Goal: Task Accomplishment & Management: Manage account settings

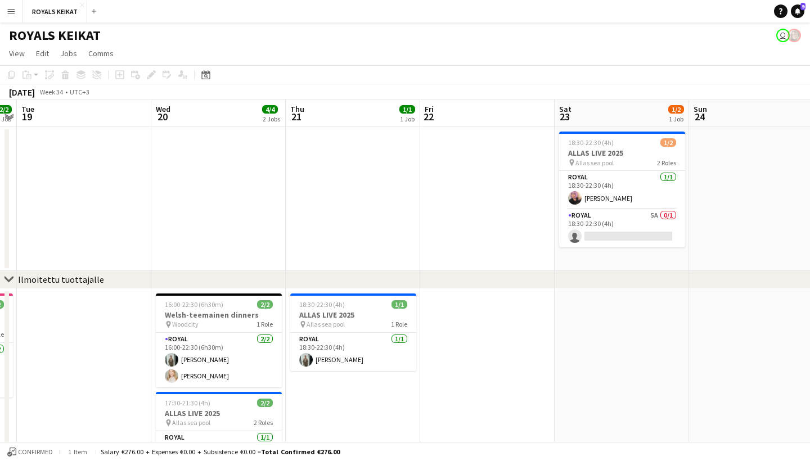
scroll to position [0, 387]
click at [640, 222] on app-card-role "Royal 5A 0/1 18:30-22:30 (4h) single-neutral-actions" at bounding box center [621, 228] width 126 height 38
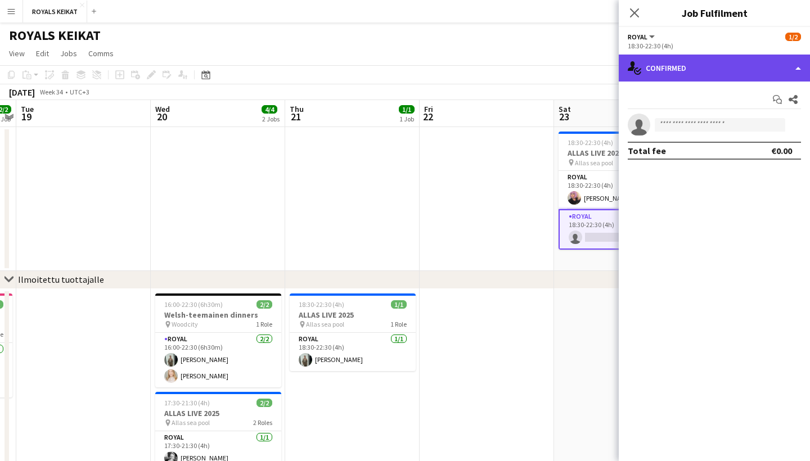
click at [729, 67] on div "single-neutral-actions-check-2 Confirmed" at bounding box center [713, 68] width 191 height 27
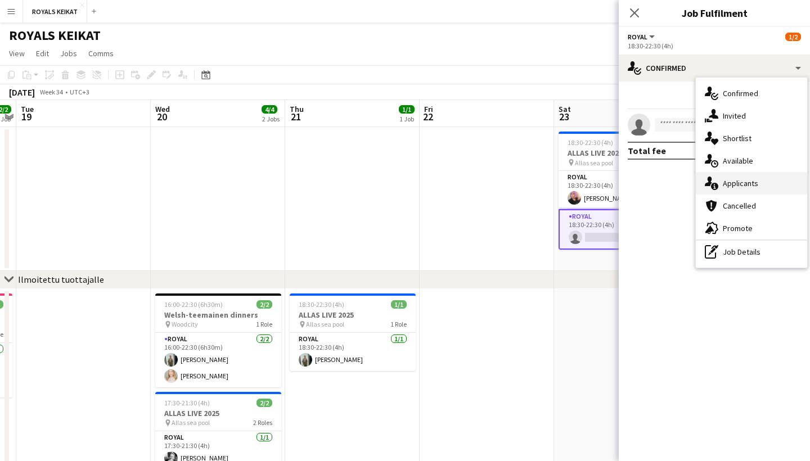
click at [755, 187] on div "single-neutral-actions-information Applicants" at bounding box center [750, 183] width 111 height 22
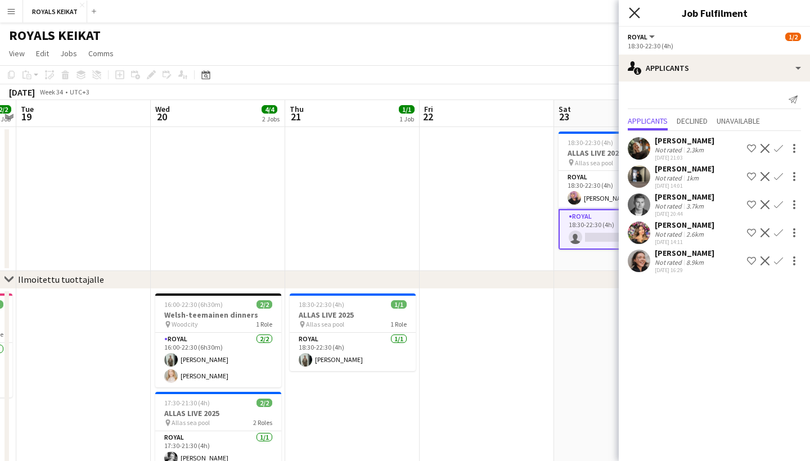
click at [636, 13] on icon "Close pop-in" at bounding box center [634, 12] width 11 height 11
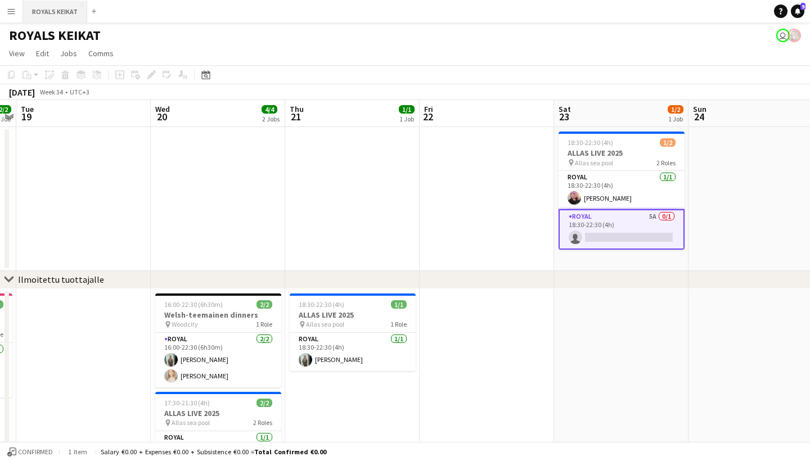
click at [67, 16] on button "ROYALS KEIKAT Close" at bounding box center [55, 12] width 64 height 22
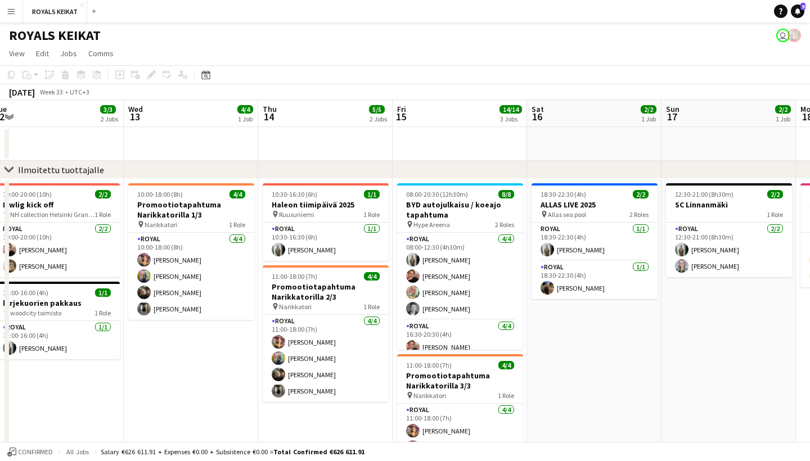
scroll to position [0, 312]
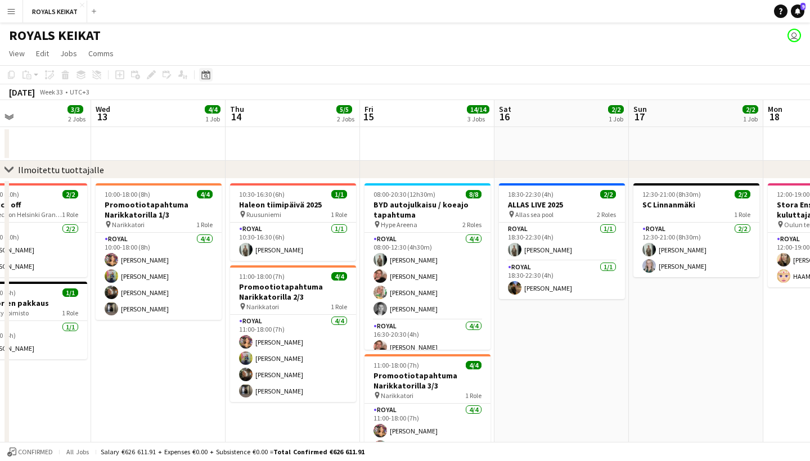
click at [207, 76] on icon at bounding box center [206, 76] width 4 height 4
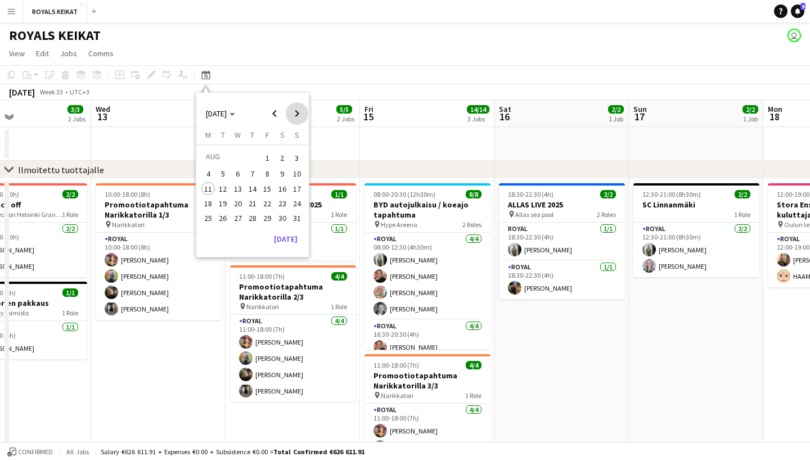
click at [296, 115] on span "Next month" at bounding box center [297, 113] width 22 height 22
click at [279, 114] on span "Previous month" at bounding box center [274, 113] width 22 height 22
click at [264, 205] on span "17" at bounding box center [266, 200] width 13 height 13
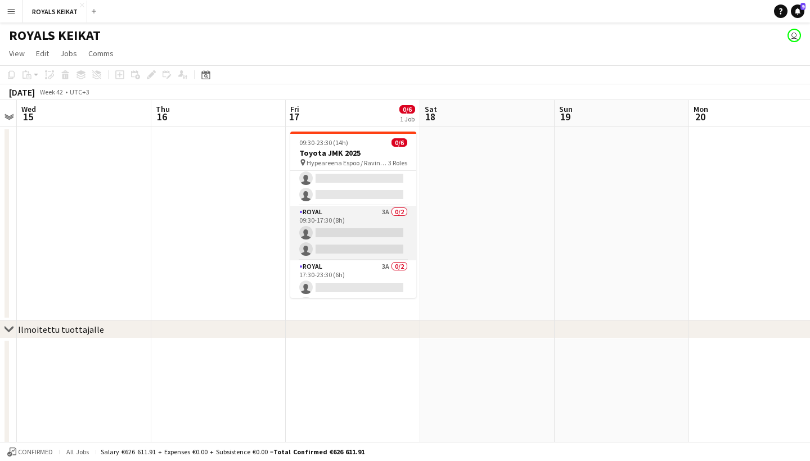
scroll to position [25, 0]
click at [369, 216] on app-card-role "Royal 3A 0/2 09:30-17:30 (8h) single-neutral-actions single-neutral-actions" at bounding box center [353, 228] width 126 height 55
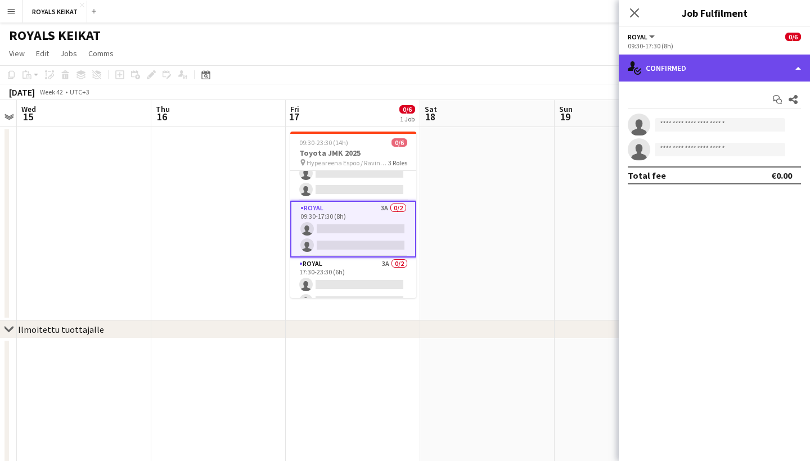
click at [721, 62] on div "single-neutral-actions-check-2 Confirmed" at bounding box center [713, 68] width 191 height 27
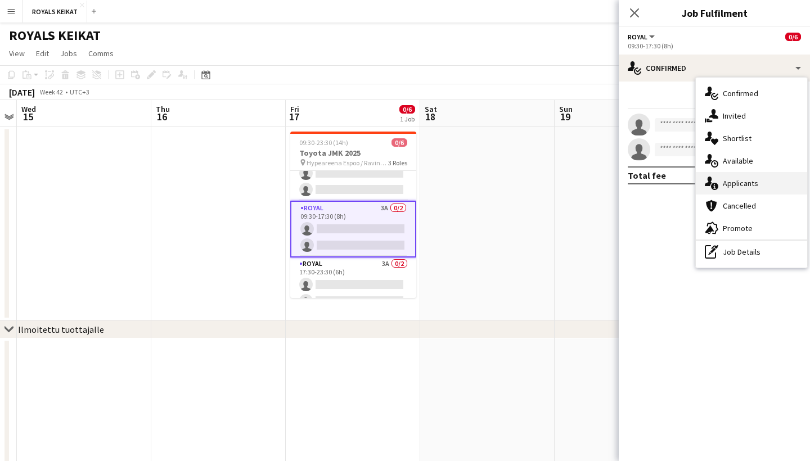
click at [740, 177] on div "single-neutral-actions-information Applicants" at bounding box center [750, 183] width 111 height 22
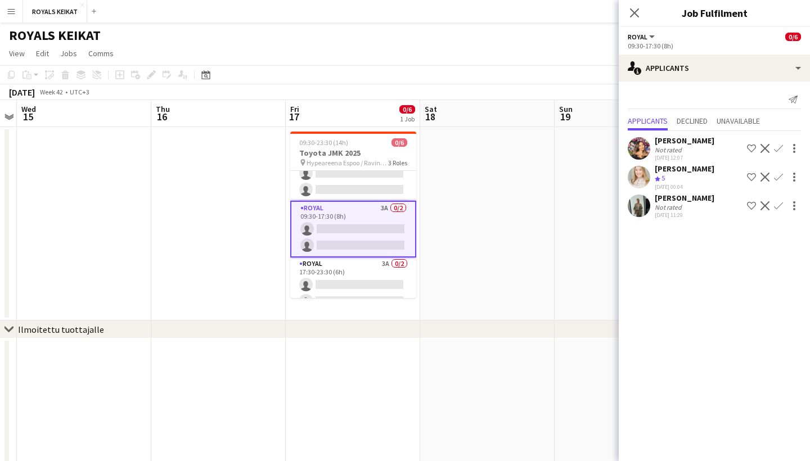
click at [780, 204] on app-icon "Confirm" at bounding box center [778, 205] width 9 height 9
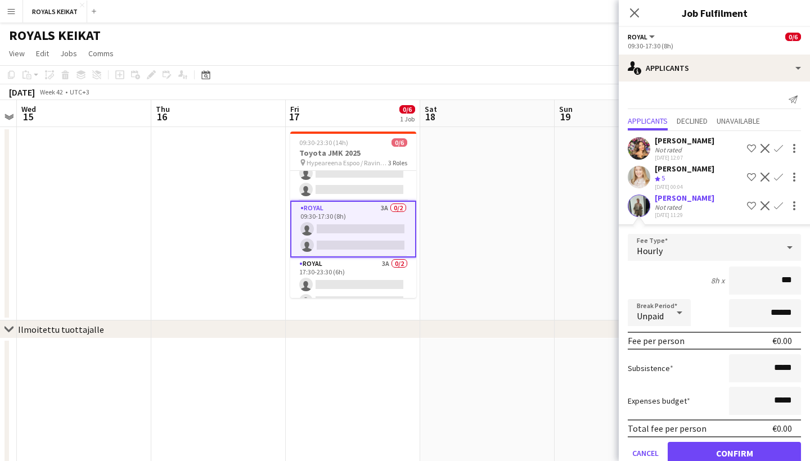
type input "**"
type input "***"
click at [751, 450] on button "Confirm" at bounding box center [733, 453] width 133 height 22
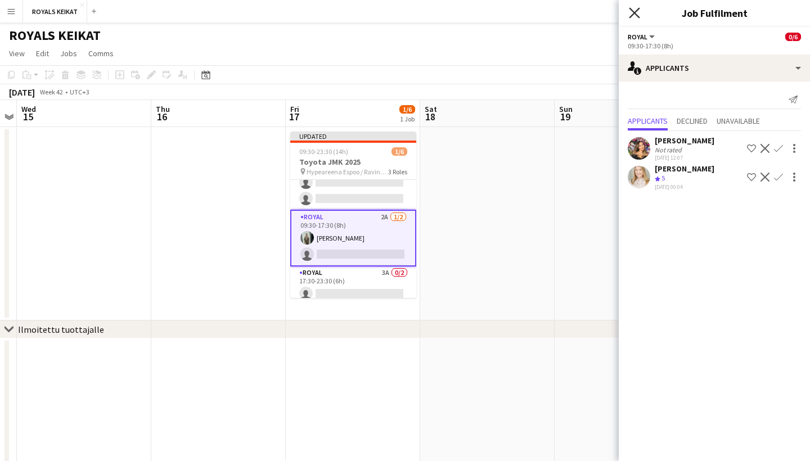
click at [637, 11] on icon "Close pop-in" at bounding box center [634, 12] width 11 height 11
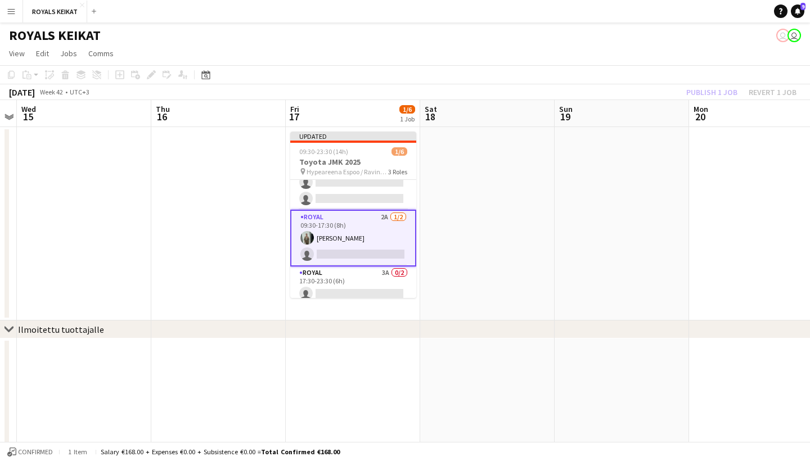
click at [715, 92] on div "Publish 1 job Revert 1 job" at bounding box center [740, 92] width 137 height 15
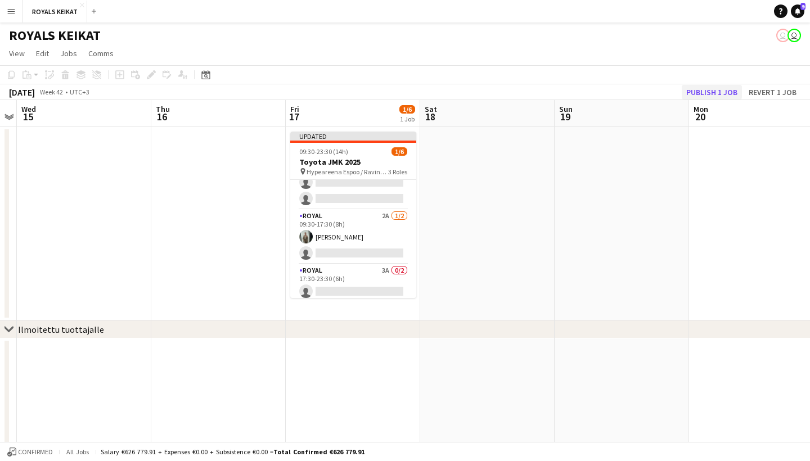
click at [718, 92] on button "Publish 1 job" at bounding box center [711, 92] width 60 height 15
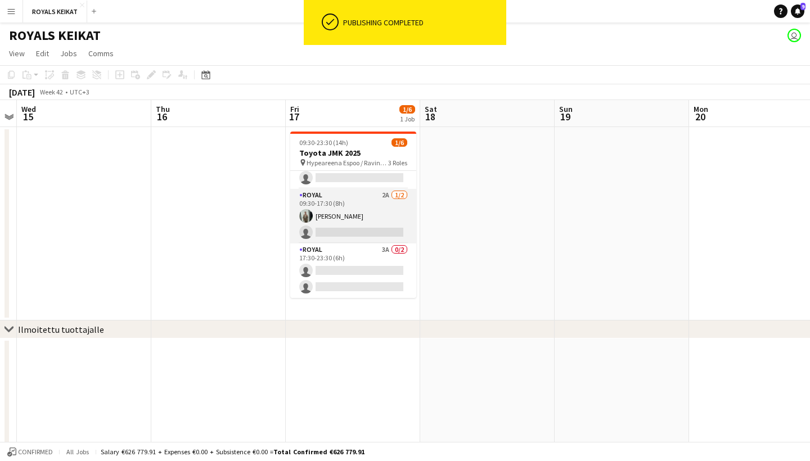
scroll to position [37, 0]
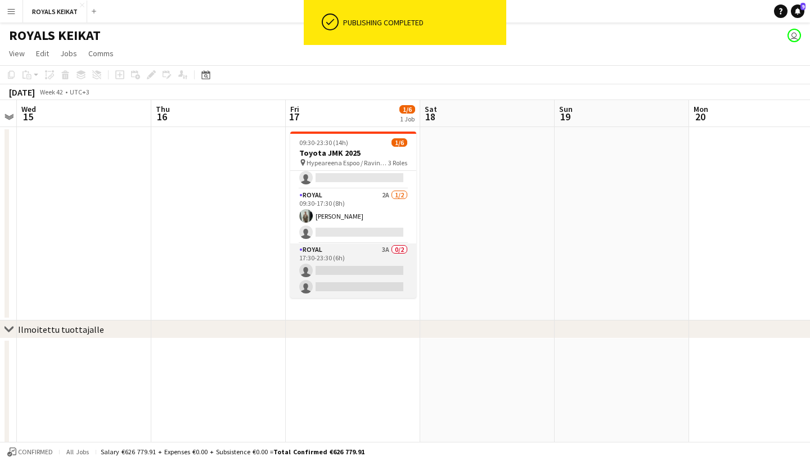
click at [360, 259] on app-card-role "Royal 3A 0/2 17:30-23:30 (6h) single-neutral-actions single-neutral-actions" at bounding box center [353, 270] width 126 height 55
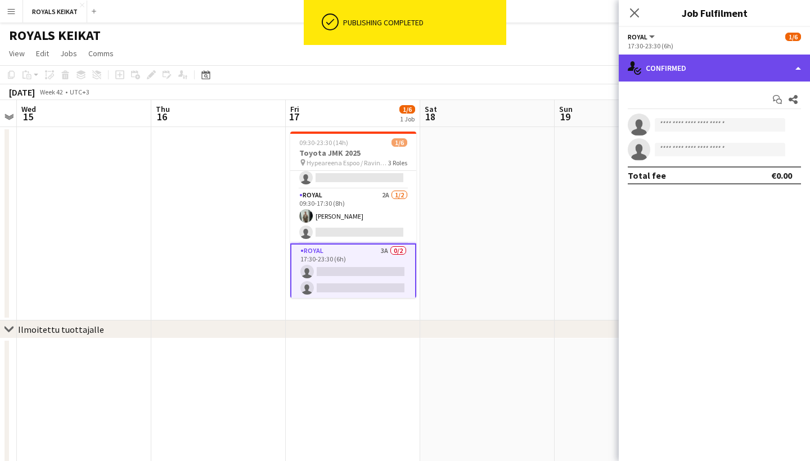
click at [732, 65] on div "single-neutral-actions-check-2 Confirmed" at bounding box center [713, 68] width 191 height 27
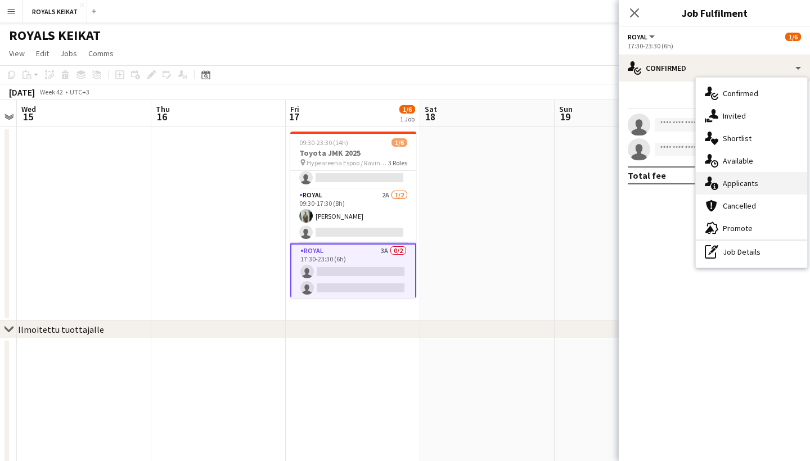
click at [735, 179] on div "single-neutral-actions-information Applicants" at bounding box center [750, 183] width 111 height 22
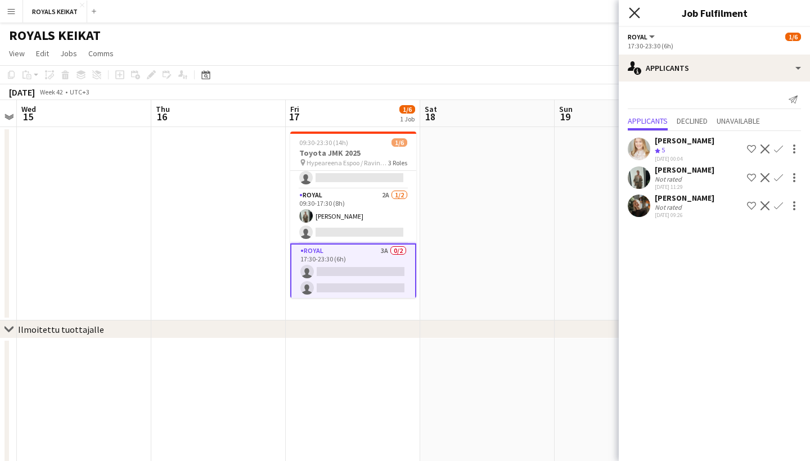
click at [635, 14] on icon at bounding box center [634, 12] width 11 height 11
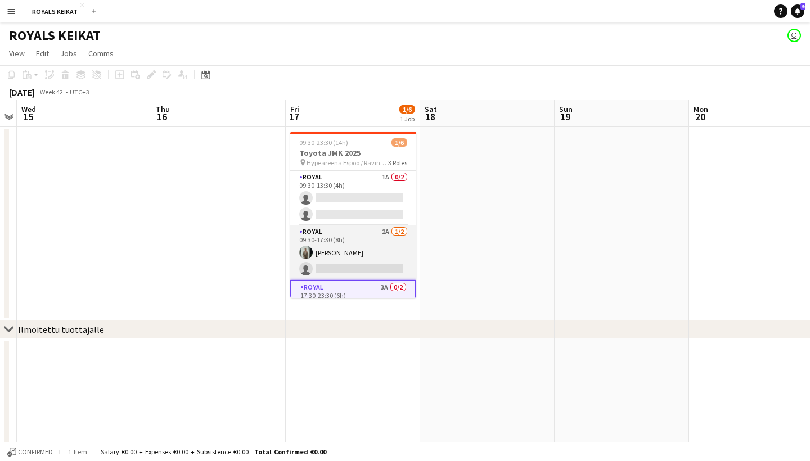
scroll to position [0, 0]
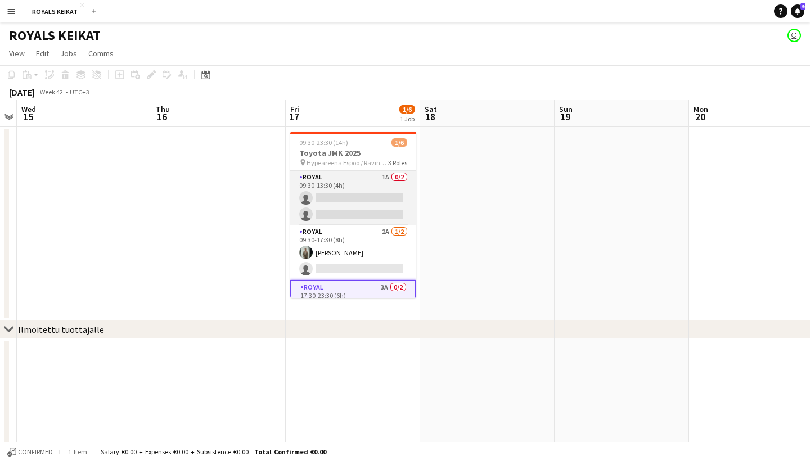
click at [372, 186] on app-card-role "Royal 1A 0/2 09:30-13:30 (4h) single-neutral-actions single-neutral-actions" at bounding box center [353, 198] width 126 height 55
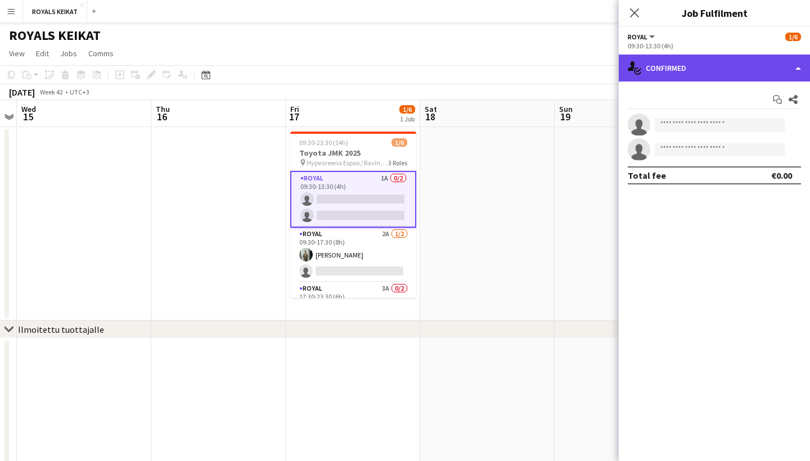
click at [717, 56] on div "single-neutral-actions-check-2 Confirmed" at bounding box center [713, 68] width 191 height 27
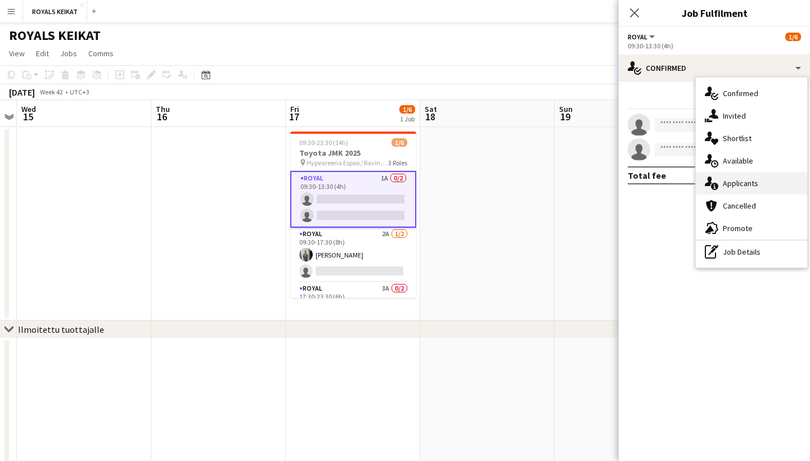
click at [736, 183] on div "single-neutral-actions-information Applicants" at bounding box center [750, 183] width 111 height 22
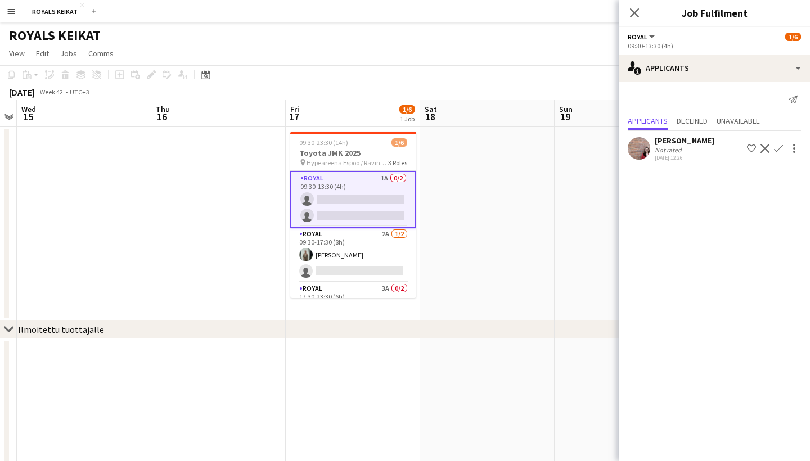
click at [776, 150] on app-icon "Confirm" at bounding box center [778, 148] width 9 height 9
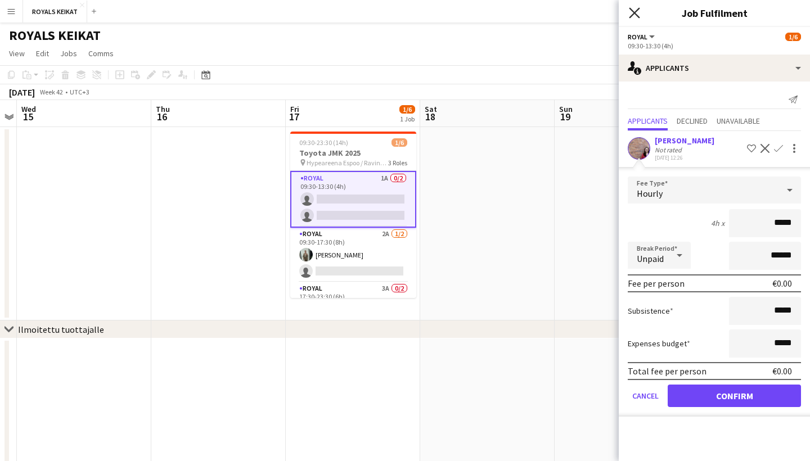
click at [631, 8] on icon "Close pop-in" at bounding box center [634, 12] width 11 height 11
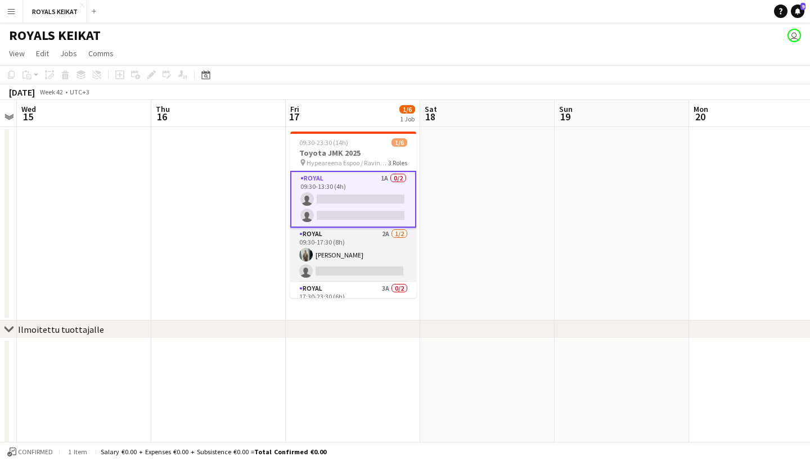
click at [364, 245] on app-card-role "Royal 2A [DATE] 09:30-17:30 (8h) [PERSON_NAME] single-neutral-actions" at bounding box center [353, 255] width 126 height 55
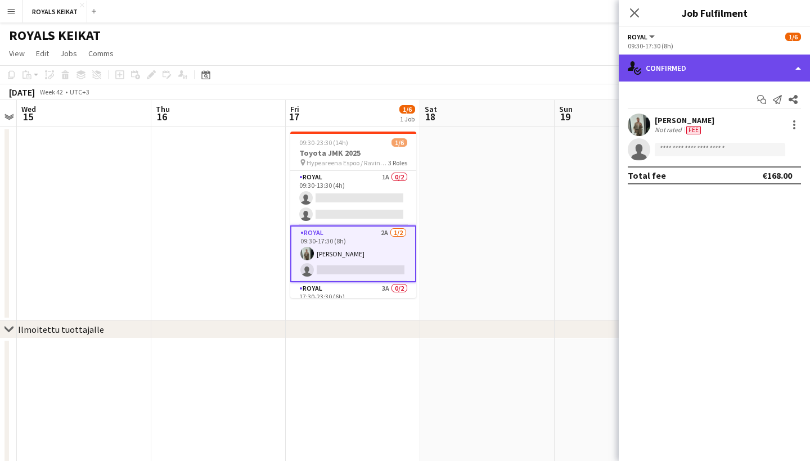
click at [718, 73] on div "single-neutral-actions-check-2 Confirmed" at bounding box center [713, 68] width 191 height 27
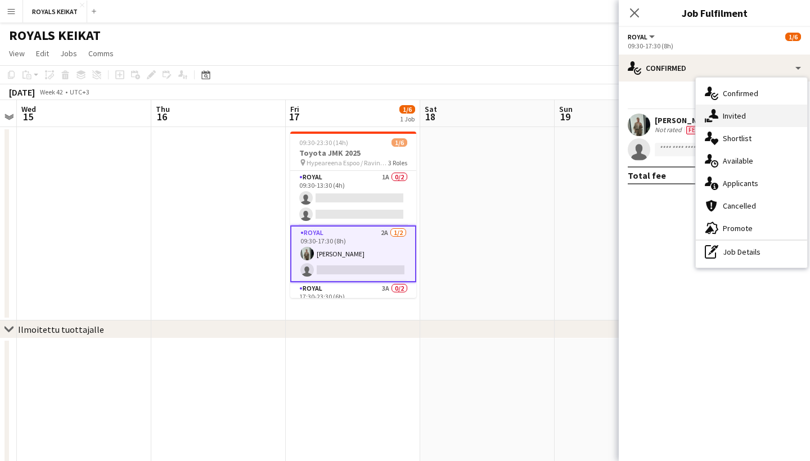
click at [756, 120] on div "single-neutral-actions-share-1 Invited" at bounding box center [750, 116] width 111 height 22
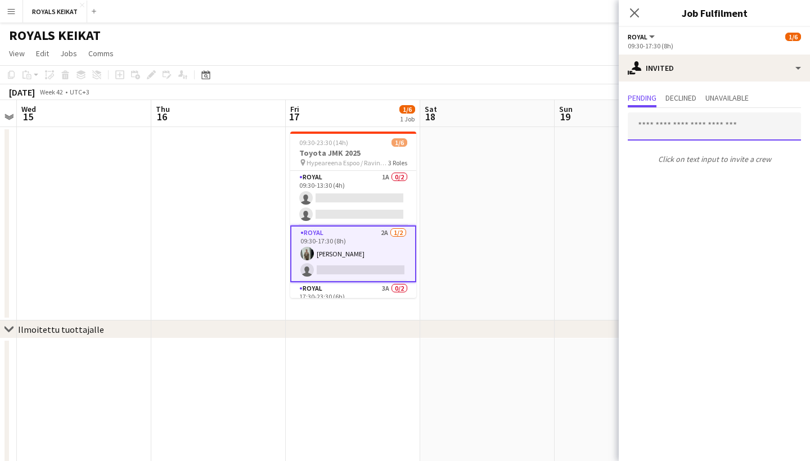
click at [721, 126] on input "text" at bounding box center [713, 126] width 173 height 28
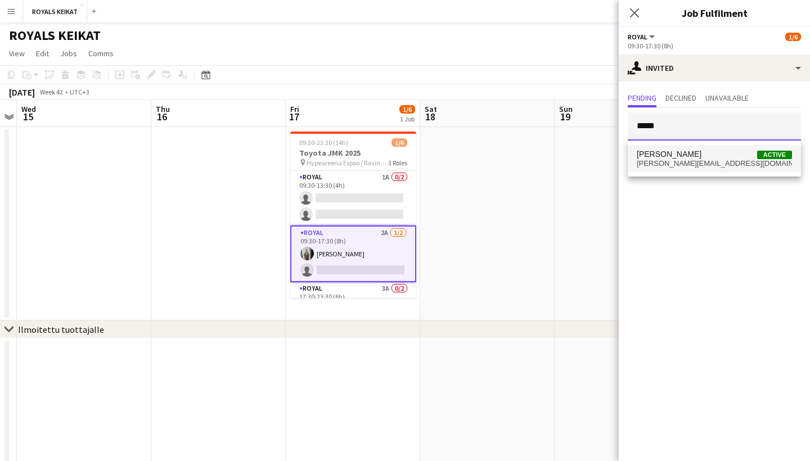
type input "*****"
click at [723, 162] on span "[PERSON_NAME][EMAIL_ADDRESS][DOMAIN_NAME]" at bounding box center [713, 163] width 155 height 9
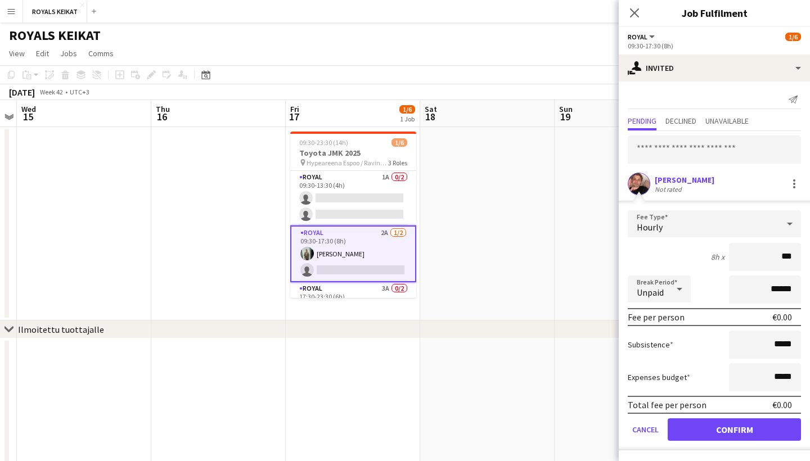
type input "**"
type input "***"
click at [730, 426] on button "Confirm" at bounding box center [733, 429] width 133 height 22
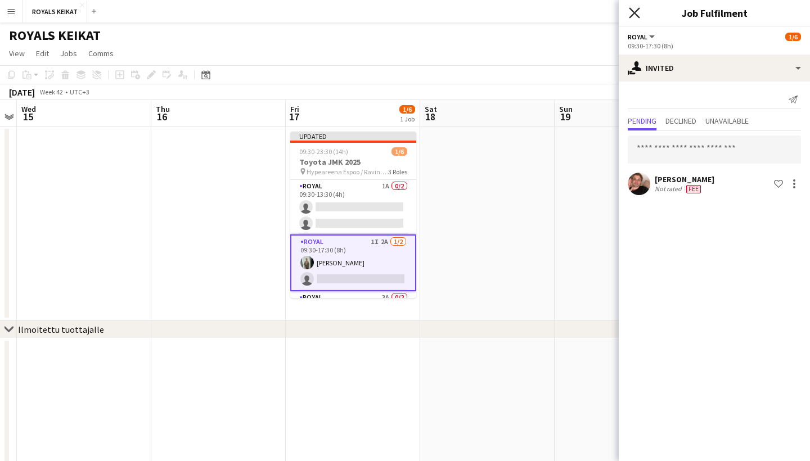
click at [633, 17] on icon "Close pop-in" at bounding box center [634, 12] width 11 height 11
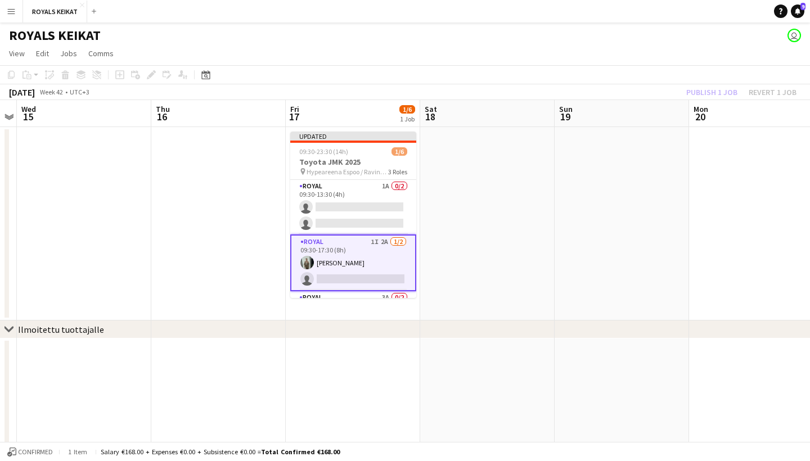
click at [713, 94] on div "Publish 1 job Revert 1 job" at bounding box center [740, 92] width 137 height 15
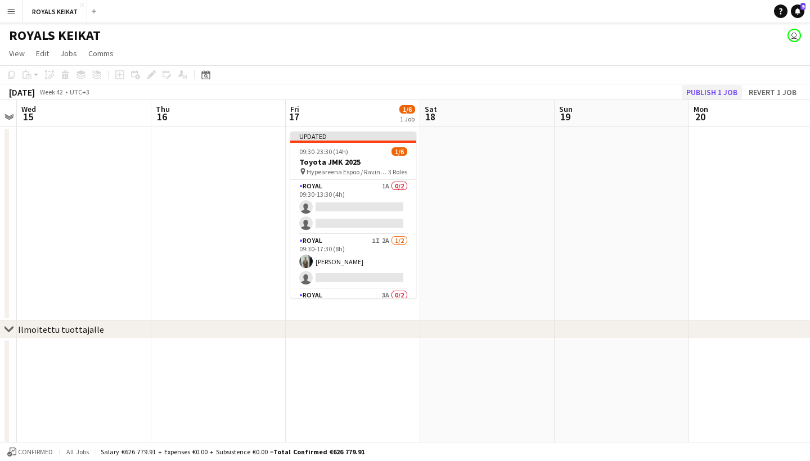
click at [718, 93] on button "Publish 1 job" at bounding box center [711, 92] width 60 height 15
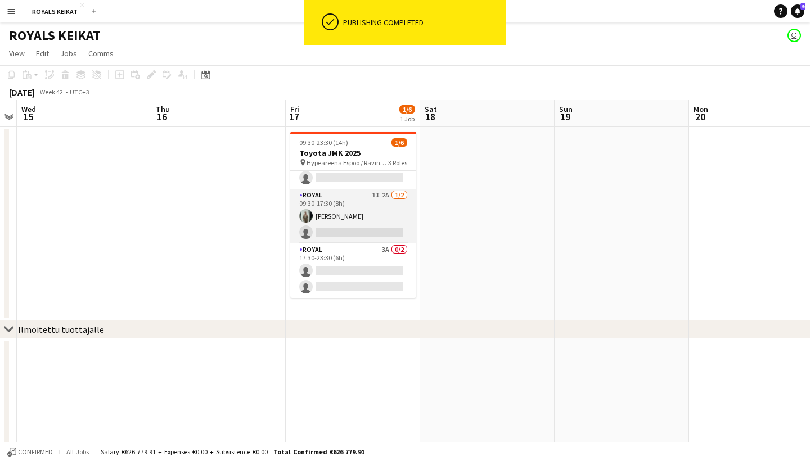
scroll to position [37, 0]
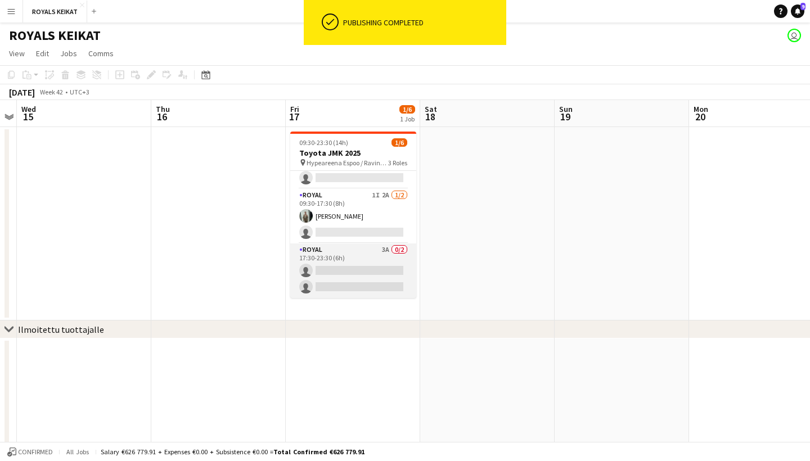
click at [374, 262] on app-card-role "Royal 3A 0/2 17:30-23:30 (6h) single-neutral-actions single-neutral-actions" at bounding box center [353, 270] width 126 height 55
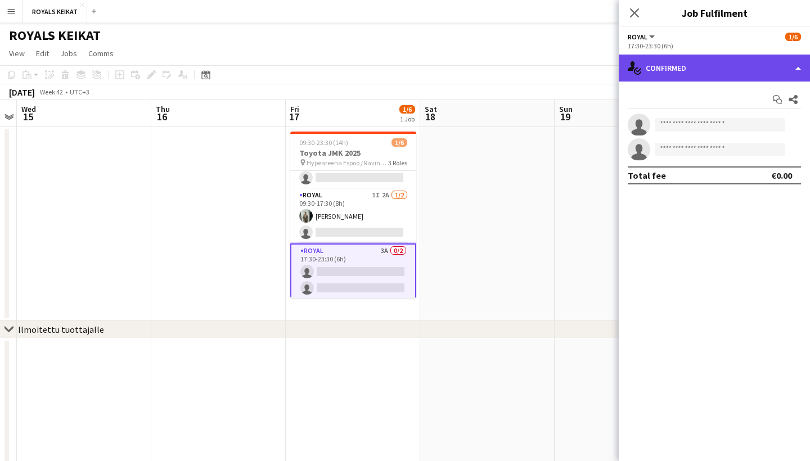
click at [748, 66] on div "single-neutral-actions-check-2 Confirmed" at bounding box center [713, 68] width 191 height 27
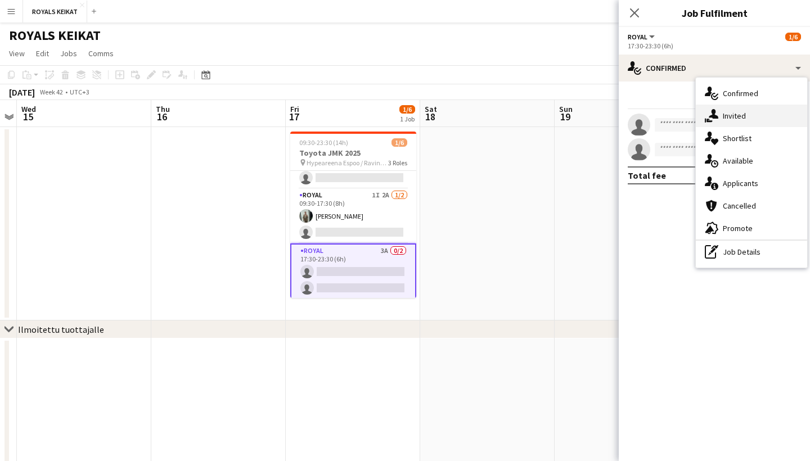
click at [769, 121] on div "single-neutral-actions-share-1 Invited" at bounding box center [750, 116] width 111 height 22
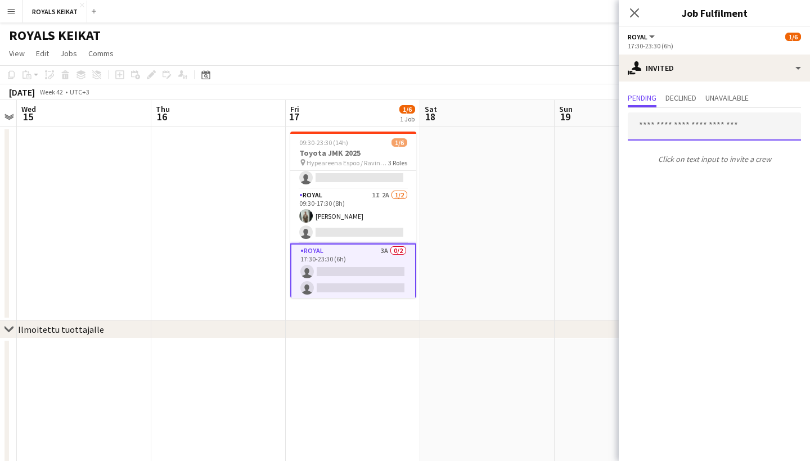
click at [712, 131] on input "text" at bounding box center [713, 126] width 173 height 28
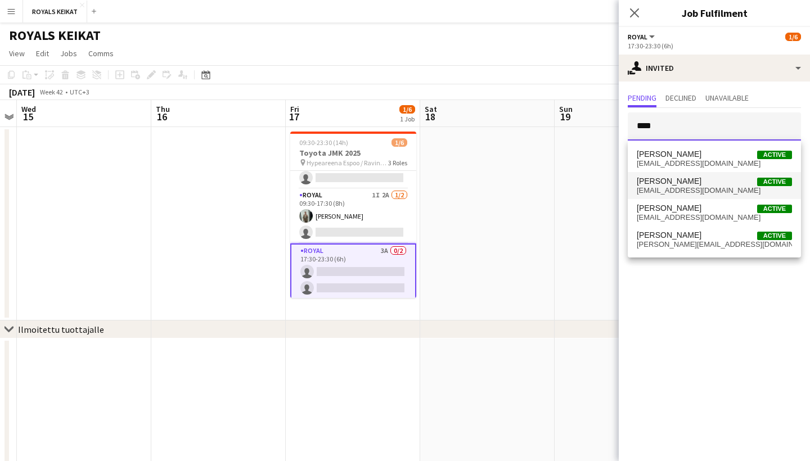
type input "****"
click at [688, 179] on span "[PERSON_NAME] Active" at bounding box center [713, 182] width 155 height 10
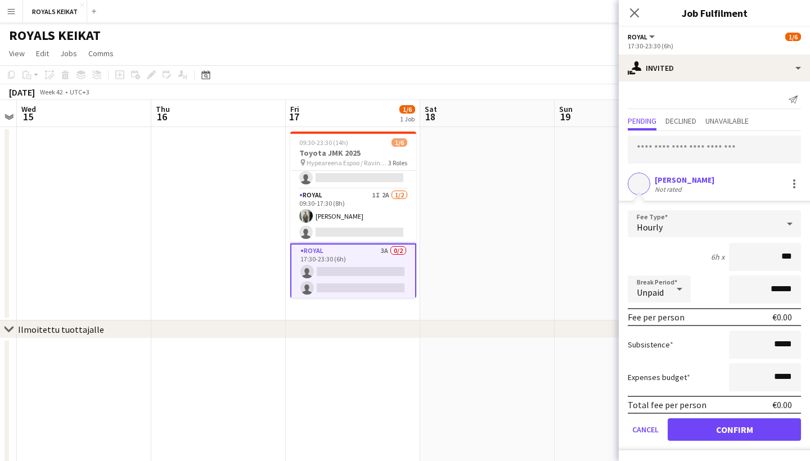
type input "**"
type input "***"
click at [718, 427] on button "Confirm" at bounding box center [733, 429] width 133 height 22
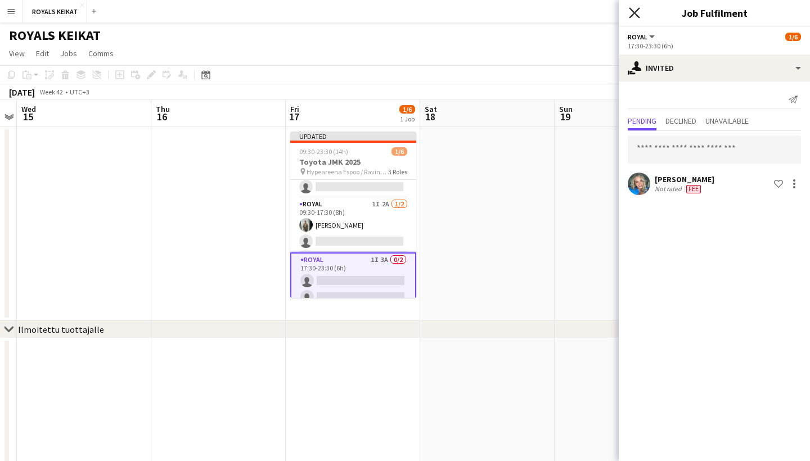
click at [632, 12] on icon "Close pop-in" at bounding box center [634, 12] width 11 height 11
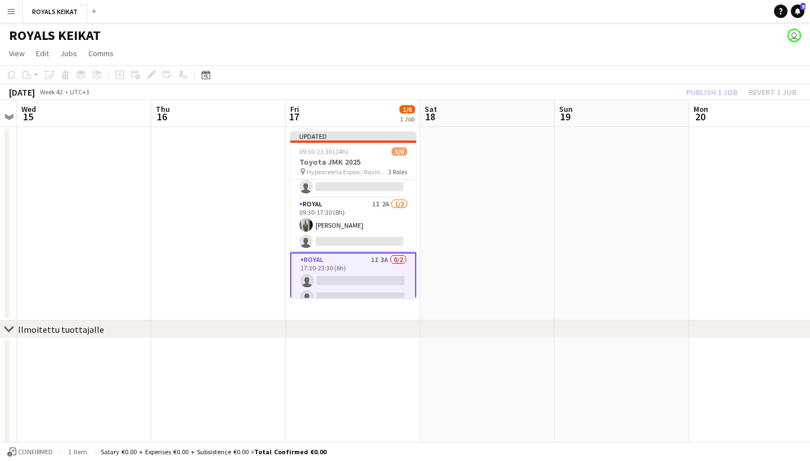
click at [727, 88] on div "Publish 1 job Revert 1 job" at bounding box center [740, 92] width 137 height 15
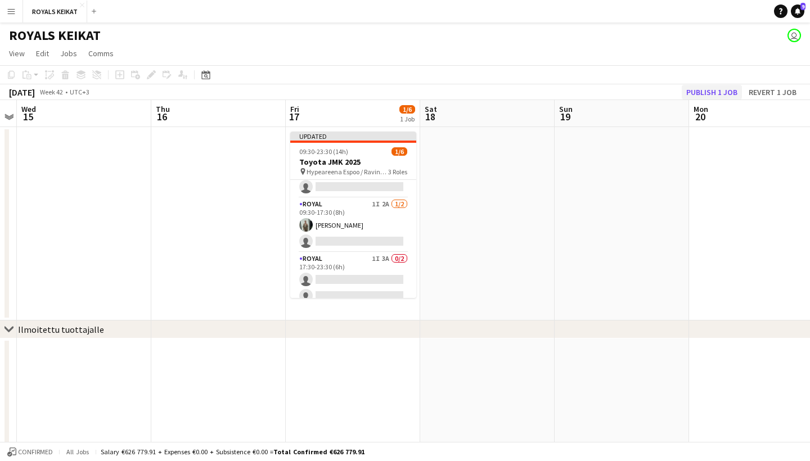
click at [727, 89] on button "Publish 1 job" at bounding box center [711, 92] width 60 height 15
